Goal: Task Accomplishment & Management: Use online tool/utility

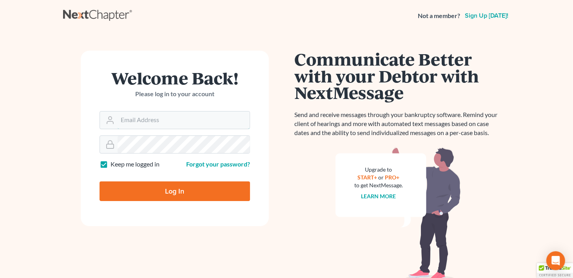
type input "meghan@earlandedwards.com"
click at [167, 187] on input "Log In" at bounding box center [175, 191] width 151 height 20
type input "Thinking..."
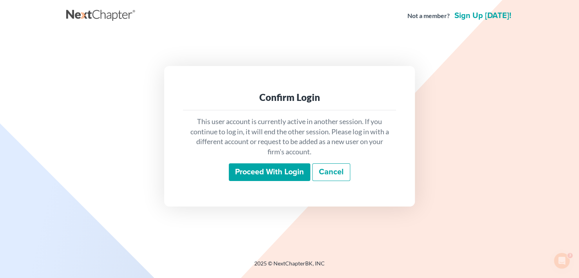
click at [266, 171] on input "Proceed with login" at bounding box center [270, 172] width 82 height 18
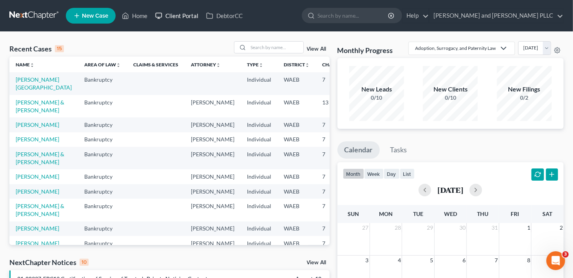
click at [172, 15] on link "Client Portal" at bounding box center [176, 16] width 51 height 14
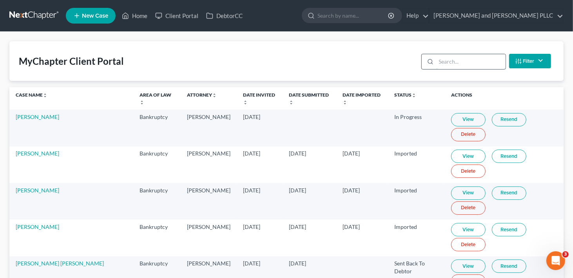
click at [488, 59] on input "search" at bounding box center [470, 61] width 69 height 15
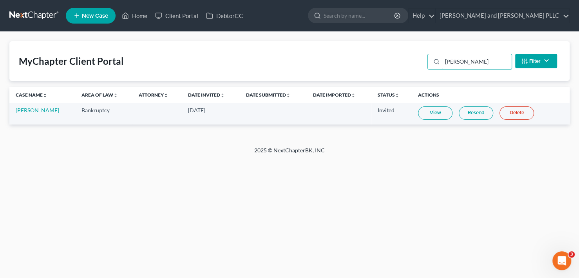
type input "newlan"
click at [479, 111] on link "Resend" at bounding box center [476, 112] width 34 height 13
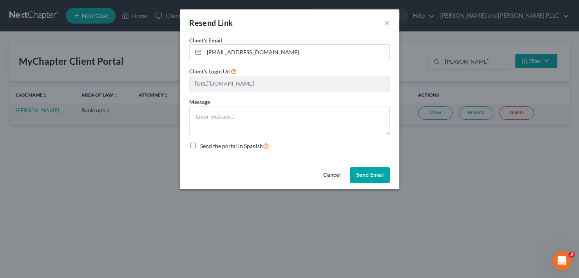
click at [365, 171] on button "Send Email" at bounding box center [370, 175] width 40 height 16
